Goal: Book appointment/travel/reservation

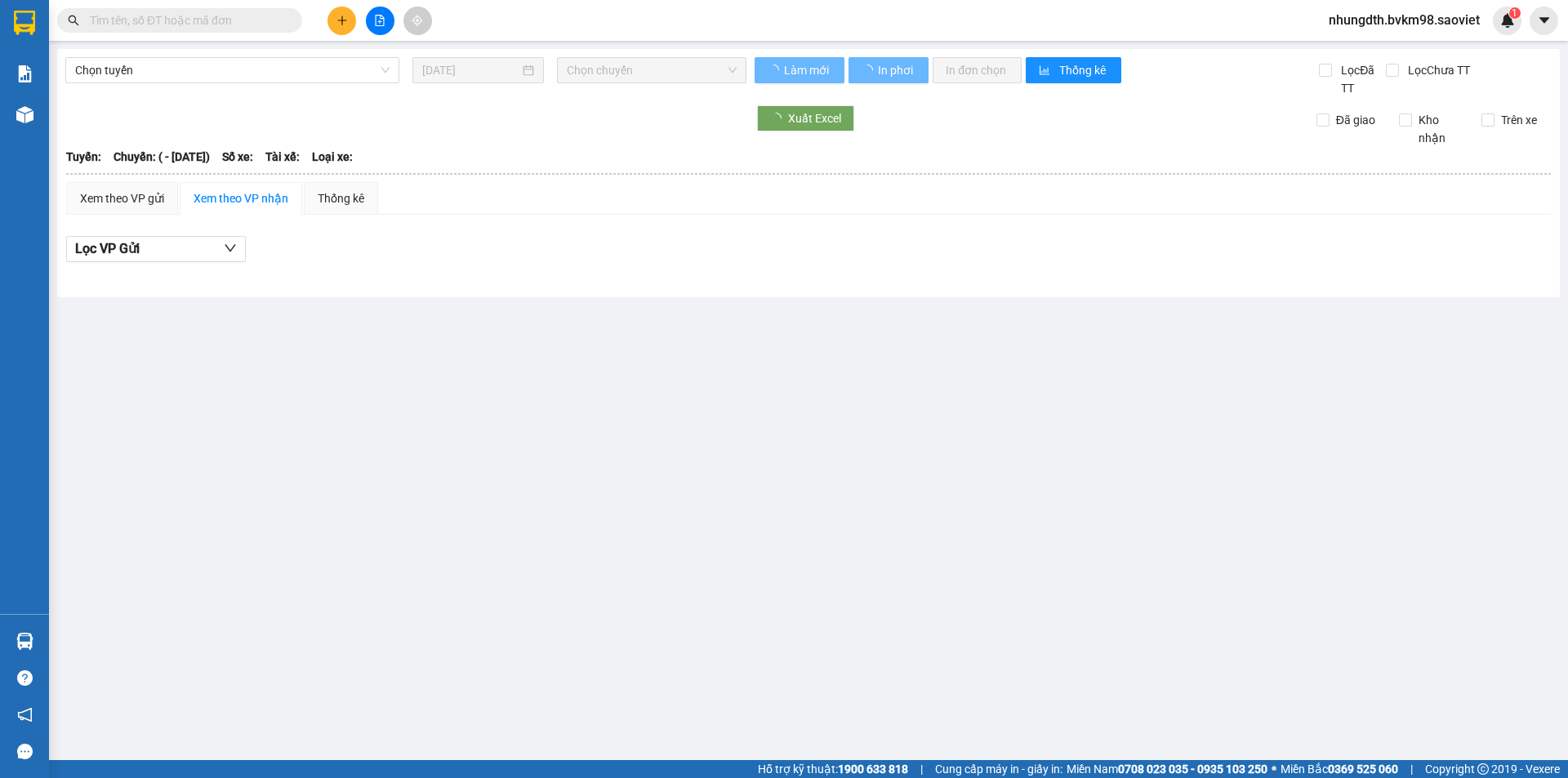
type input "[DATE]"
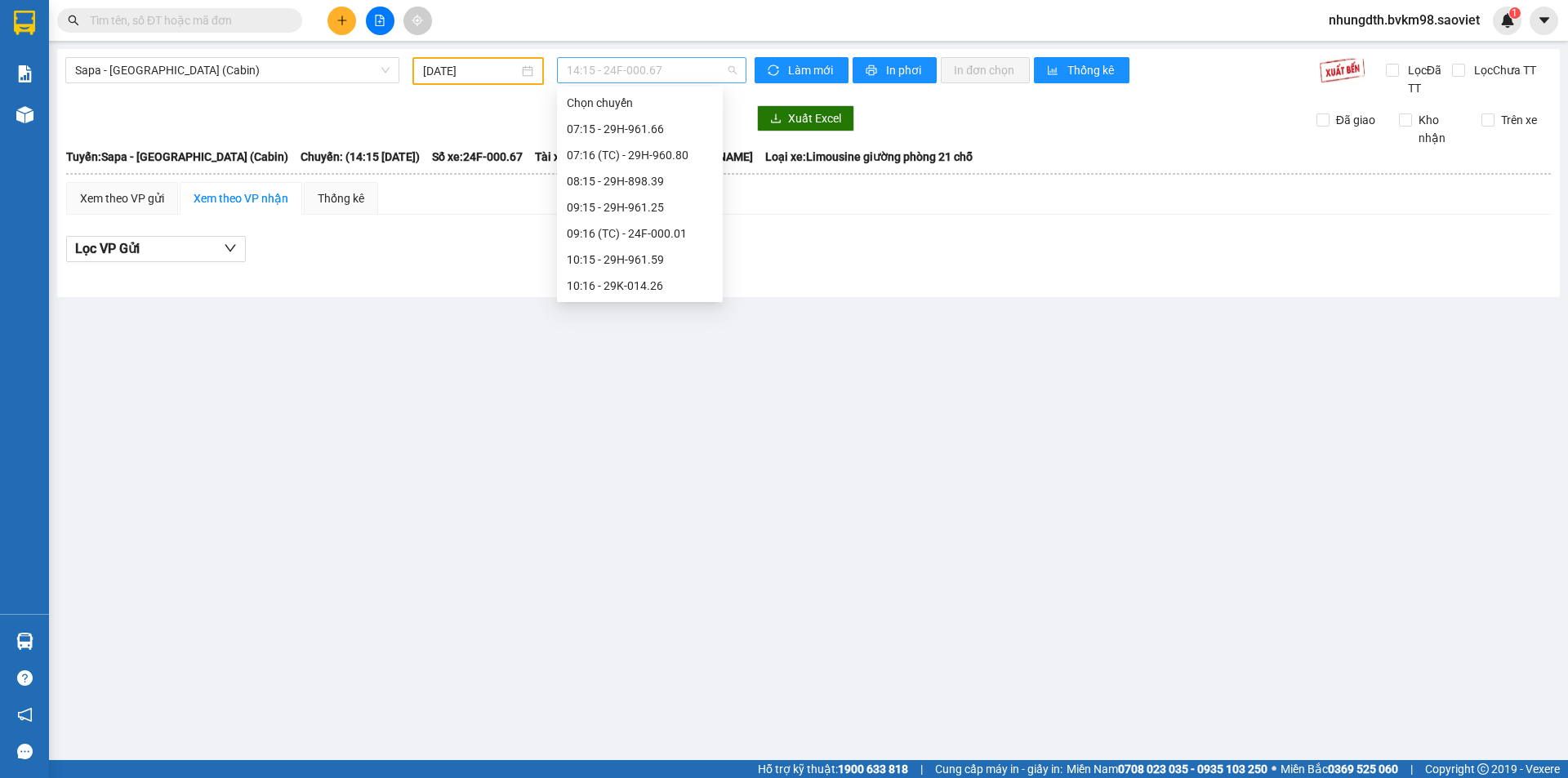
click at [665, 82] on span "14:15 - 24F-000.67" at bounding box center [651, 70] width 169 height 25
click at [252, 70] on span "Sapa - [GEOGRAPHIC_DATA] (Cabin)" at bounding box center [232, 70] width 314 height 25
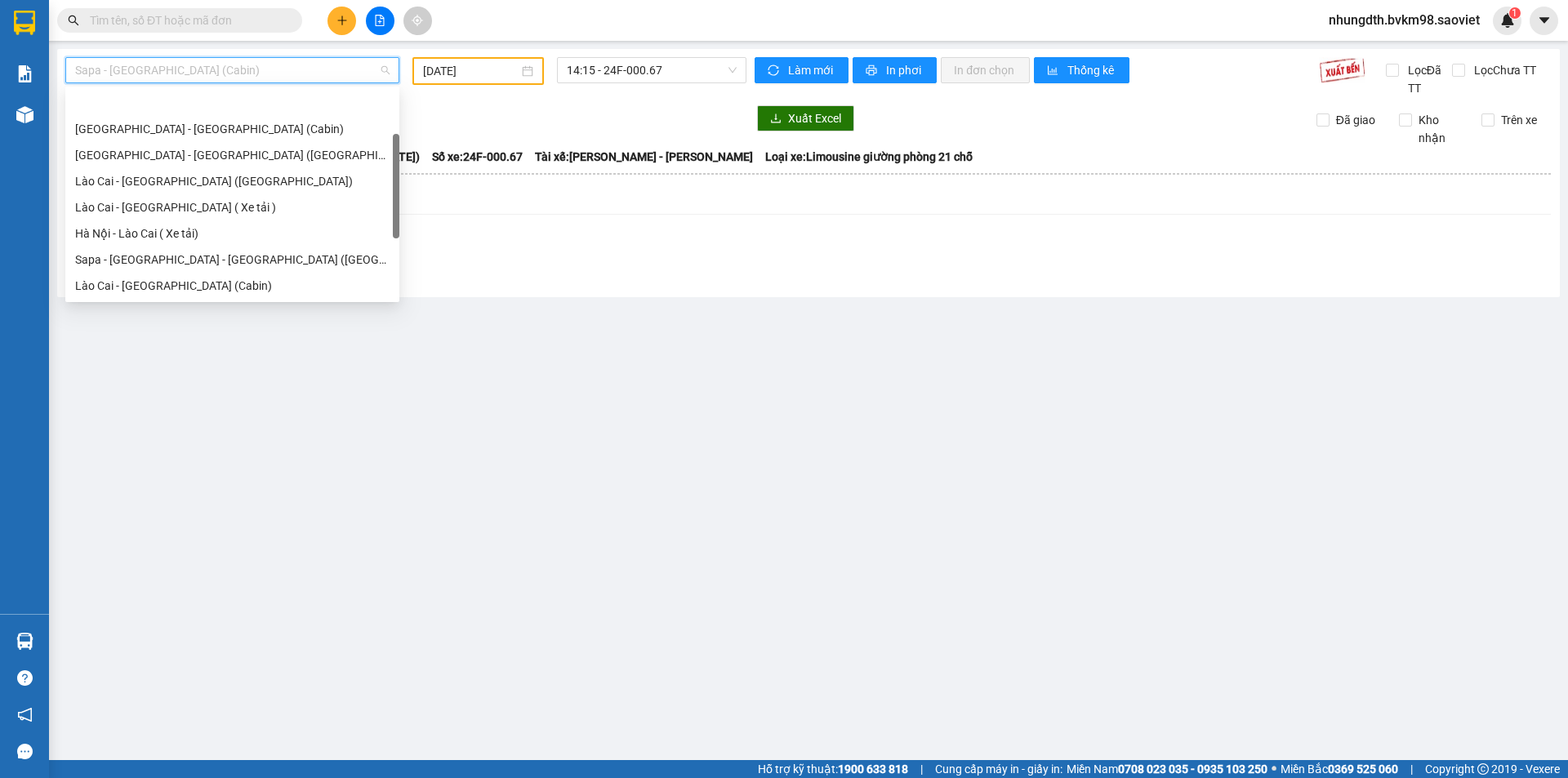
scroll to position [52, 0]
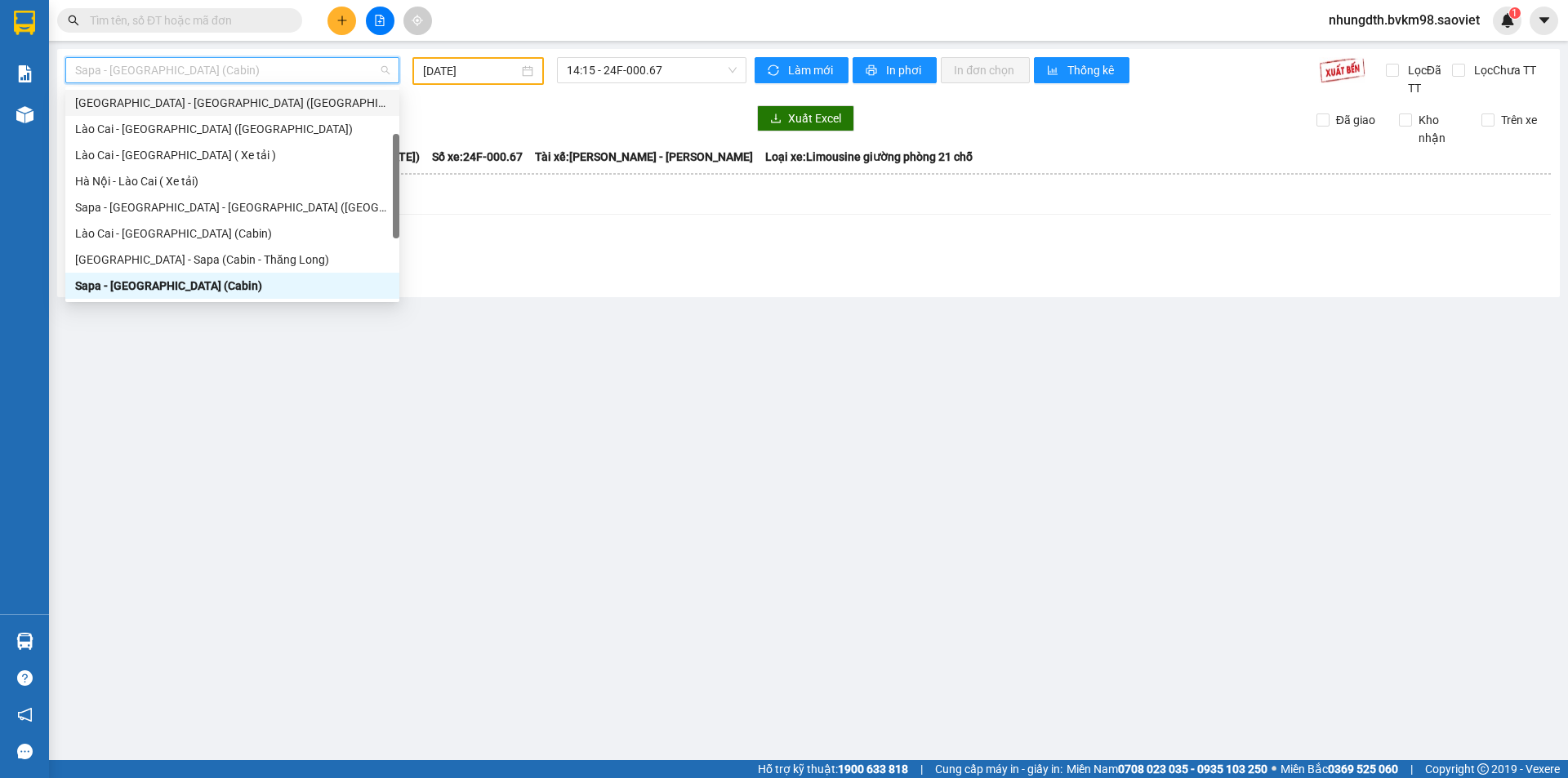
click at [230, 100] on div "[GEOGRAPHIC_DATA] - [GEOGRAPHIC_DATA] ([GEOGRAPHIC_DATA])" at bounding box center [232, 103] width 314 height 18
type input "[DATE]"
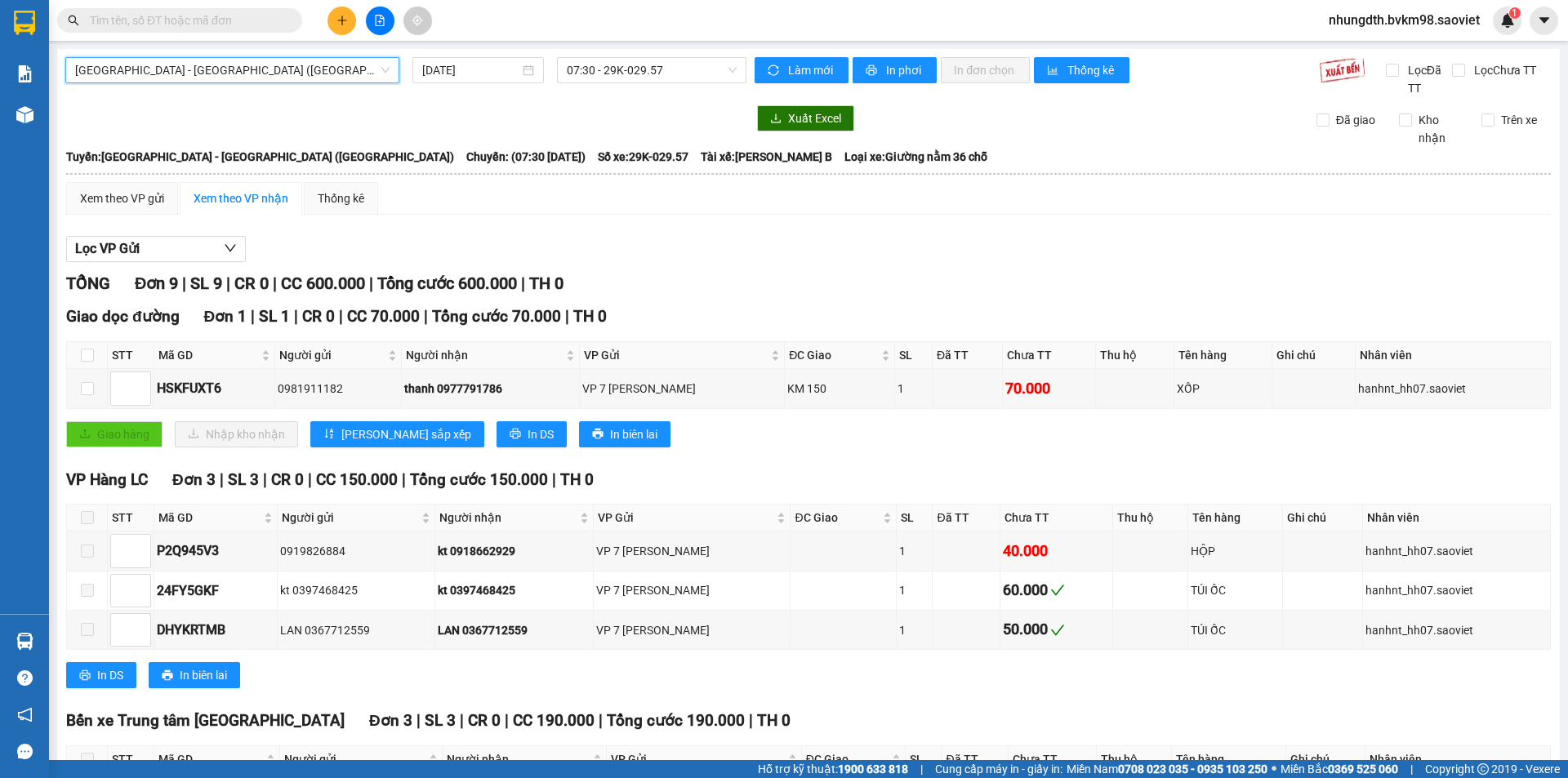
click at [673, 83] on div "[GEOGRAPHIC_DATA] - [GEOGRAPHIC_DATA] (Giường) [GEOGRAPHIC_DATA] - [GEOGRAPHIC_…" at bounding box center [406, 76] width 682 height 40
click at [676, 75] on span "07:30 - 29K-029.57" at bounding box center [651, 70] width 169 height 25
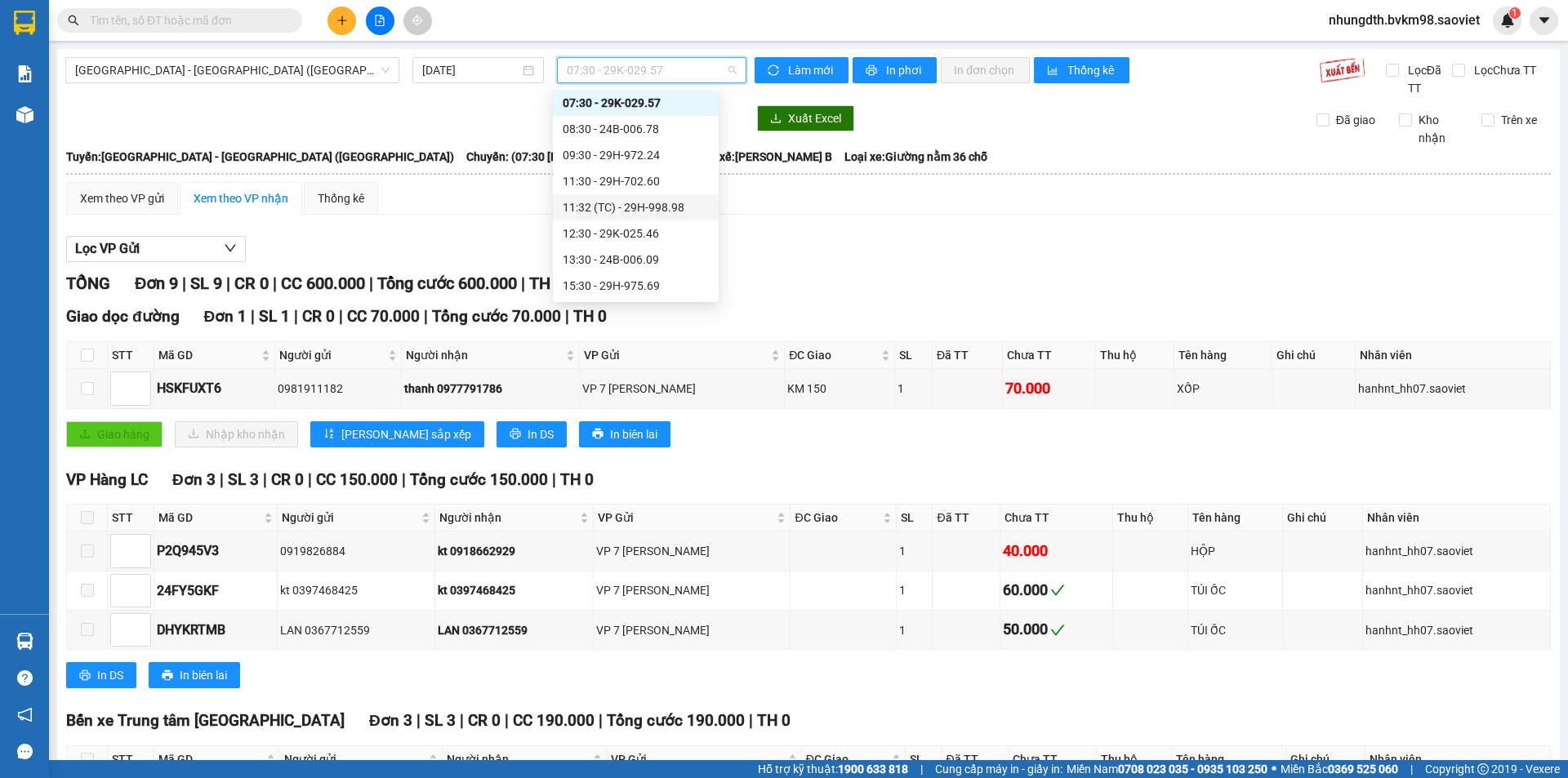
scroll to position [157, 0]
